Goal: Information Seeking & Learning: Learn about a topic

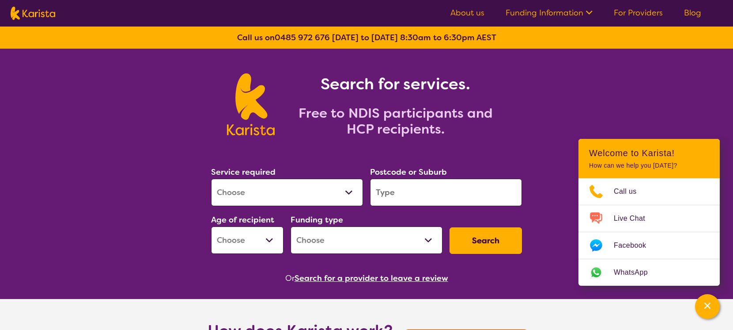
click at [349, 191] on select "Allied Health Assistant Assessment ([MEDICAL_DATA] or [MEDICAL_DATA]) Behaviour…" at bounding box center [287, 191] width 152 height 27
select select "[MEDICAL_DATA]"
click at [211, 178] on select "Allied Health Assistant Assessment ([MEDICAL_DATA] or [MEDICAL_DATA]) Behaviour…" at bounding box center [287, 191] width 152 height 27
click at [399, 195] on input "search" at bounding box center [446, 191] width 152 height 27
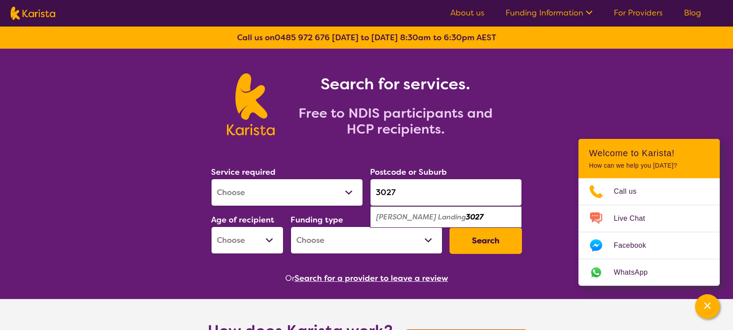
type input "3027"
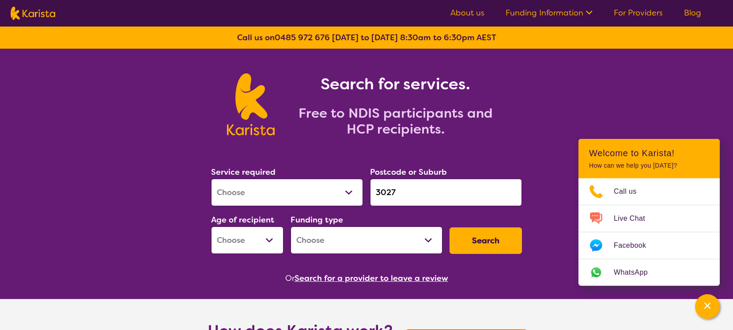
click at [484, 119] on h2 "Free to NDIS participants and HCP recipients." at bounding box center [395, 121] width 221 height 32
click at [270, 236] on select "Early Childhood - 0 to 9 Child - 10 to 11 Adolescent - 12 to 17 Adult - 18 to 6…" at bounding box center [247, 239] width 72 height 27
select select "AD"
click at [211, 226] on select "Early Childhood - 0 to 9 Child - 10 to 11 Adolescent - 12 to 17 Adult - 18 to 6…" at bounding box center [247, 239] width 72 height 27
click at [317, 242] on select "Home Care Package (HCP) National Disability Insurance Scheme (NDIS) I don't know" at bounding box center [367, 239] width 152 height 27
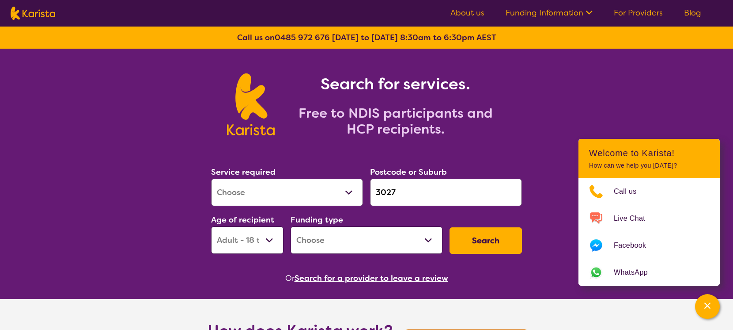
select select "NDIS"
click at [291, 226] on select "Home Care Package (HCP) National Disability Insurance Scheme (NDIS) I don't know" at bounding box center [367, 239] width 152 height 27
click at [487, 241] on button "Search" at bounding box center [486, 240] width 72 height 27
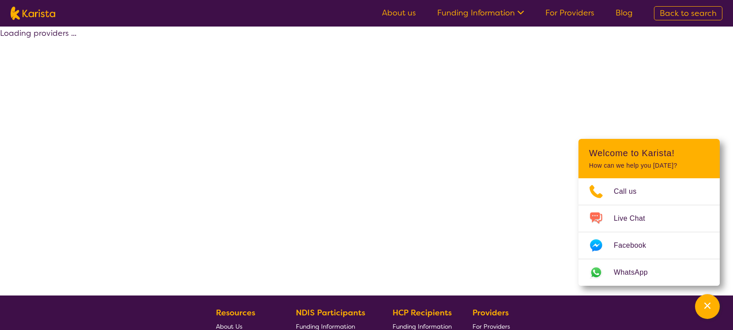
select select "by_score"
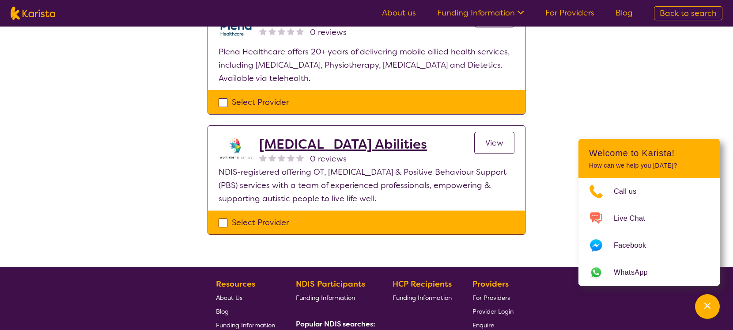
scroll to position [887, 0]
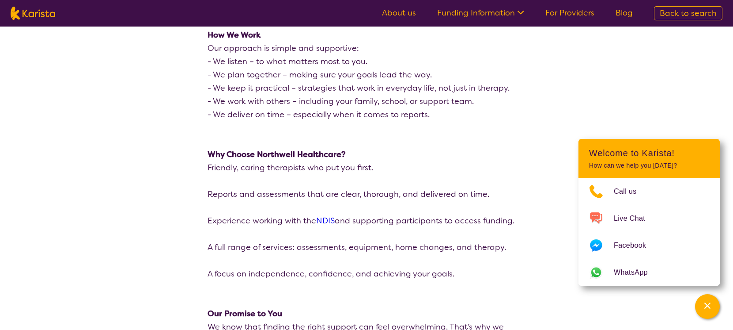
scroll to position [759, 0]
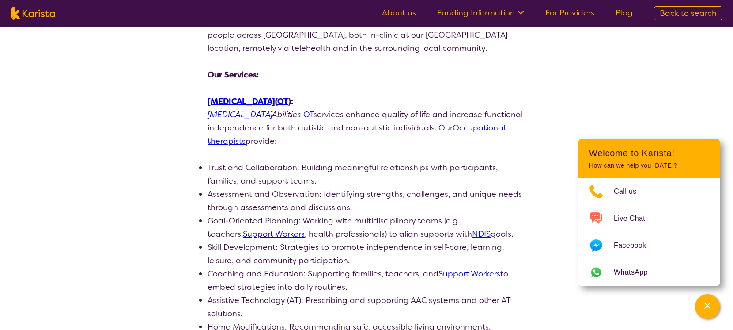
scroll to position [195, 0]
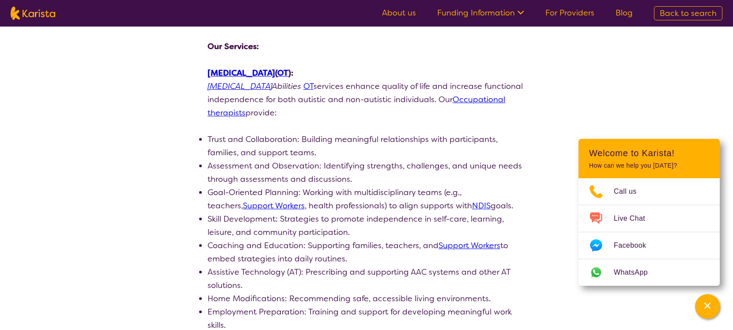
click at [221, 86] on link "[MEDICAL_DATA]" at bounding box center [240, 86] width 64 height 11
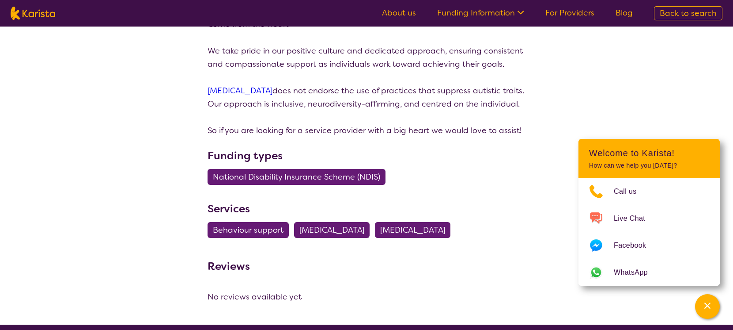
scroll to position [1318, 0]
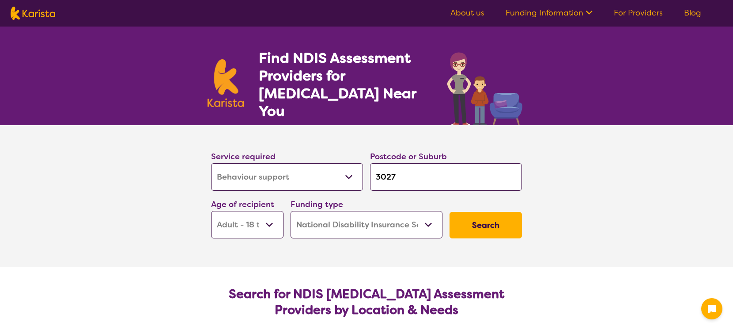
select select "Behaviour support"
select select "AD"
select select "NDIS"
select select "Behaviour support"
select select "AD"
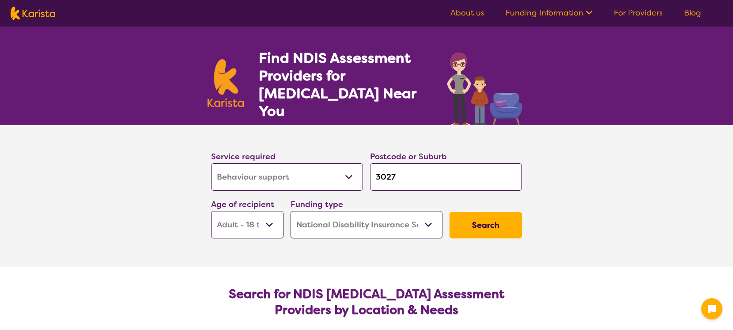
select select "NDIS"
